Goal: Task Accomplishment & Management: Manage account settings

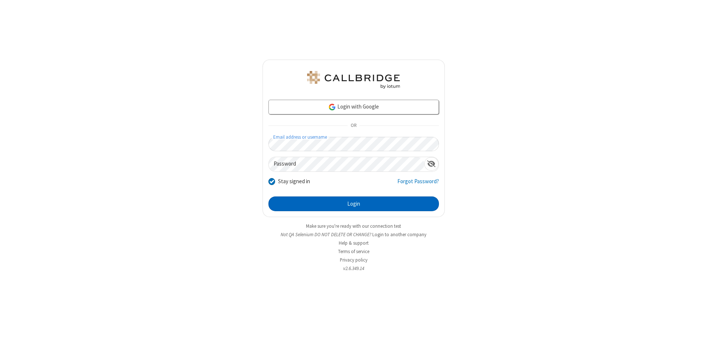
click at [353, 204] on button "Login" at bounding box center [353, 204] width 170 height 15
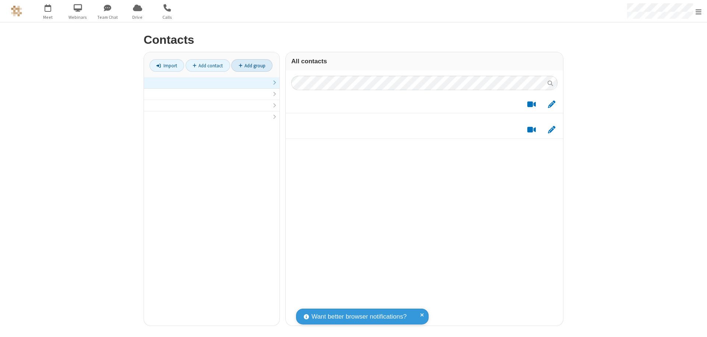
click at [252, 66] on link "Add group" at bounding box center [251, 65] width 41 height 13
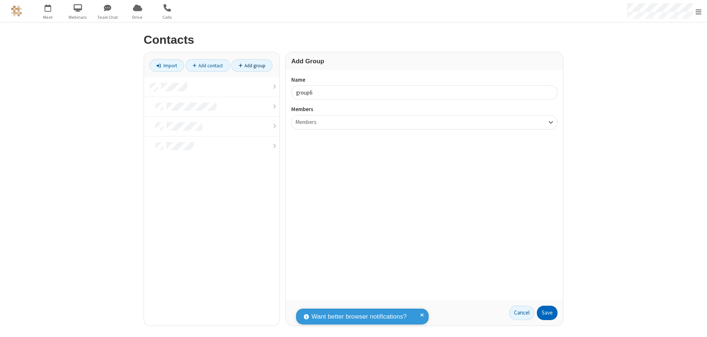
type input "group6"
click at [547, 313] on button "Save" at bounding box center [547, 313] width 21 height 15
click at [0, 0] on button "No Thanks" at bounding box center [0, 0] width 0 height 0
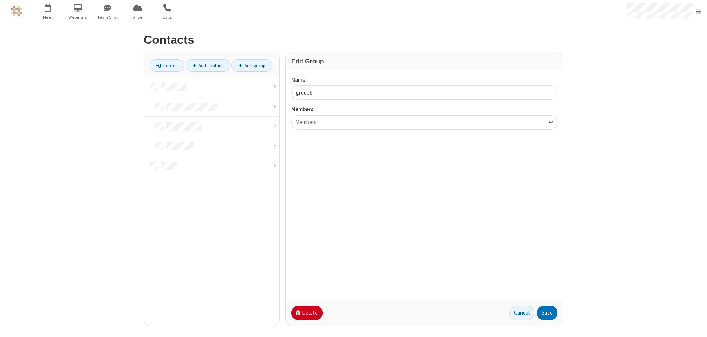
click at [306, 313] on button "Delete" at bounding box center [306, 313] width 31 height 15
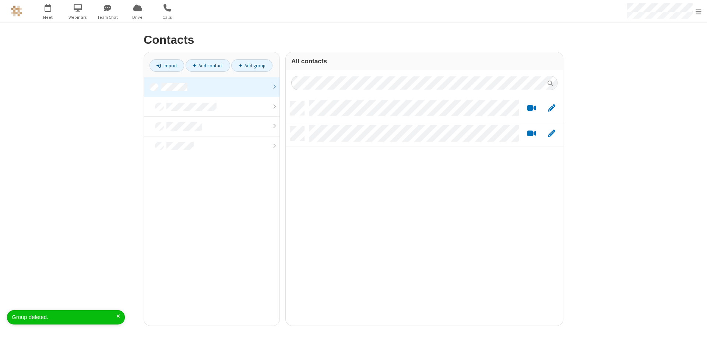
scroll to position [225, 272]
